Goal: Task Accomplishment & Management: Use online tool/utility

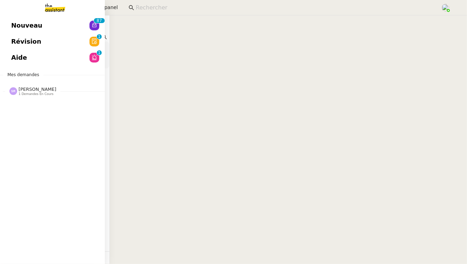
click at [51, 46] on link "Révision 0 1 2 3 4 5 6 7 8 9" at bounding box center [52, 42] width 105 height 16
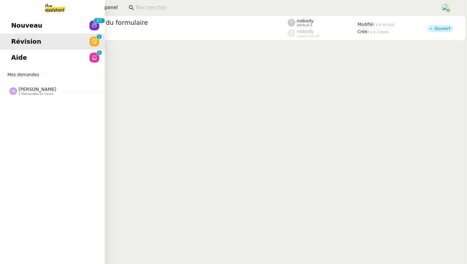
click at [57, 55] on link "Aide 0 1 2 3 4 5 6 7 8 9" at bounding box center [52, 58] width 105 height 16
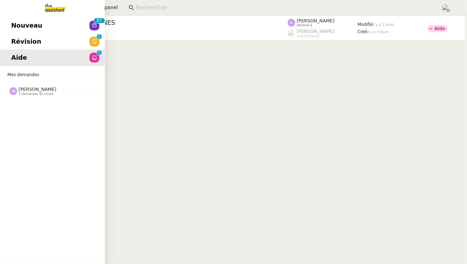
click at [5, 26] on link "Nouveau 0 1 2 3 4 5 6 7 8 9 0 1 2 3 4 5 6 7 8 9" at bounding box center [52, 25] width 105 height 16
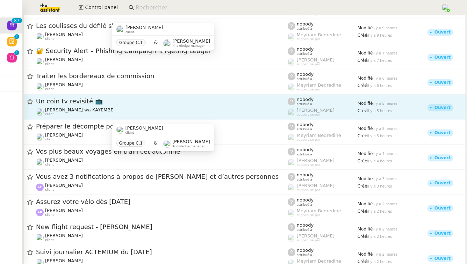
scroll to position [1959, 0]
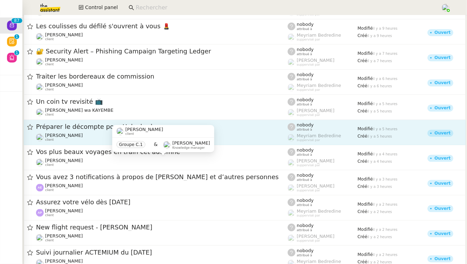
click at [69, 130] on div "Préparer le décompte pour Helvebroker" at bounding box center [162, 127] width 252 height 9
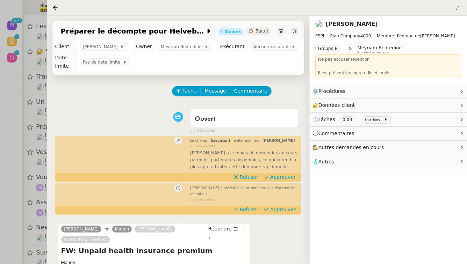
click at [0, 166] on div at bounding box center [233, 132] width 467 height 264
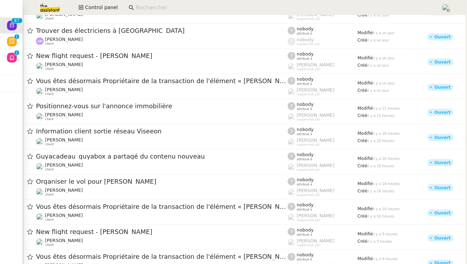
scroll to position [1688, 0]
